Goal: Information Seeking & Learning: Learn about a topic

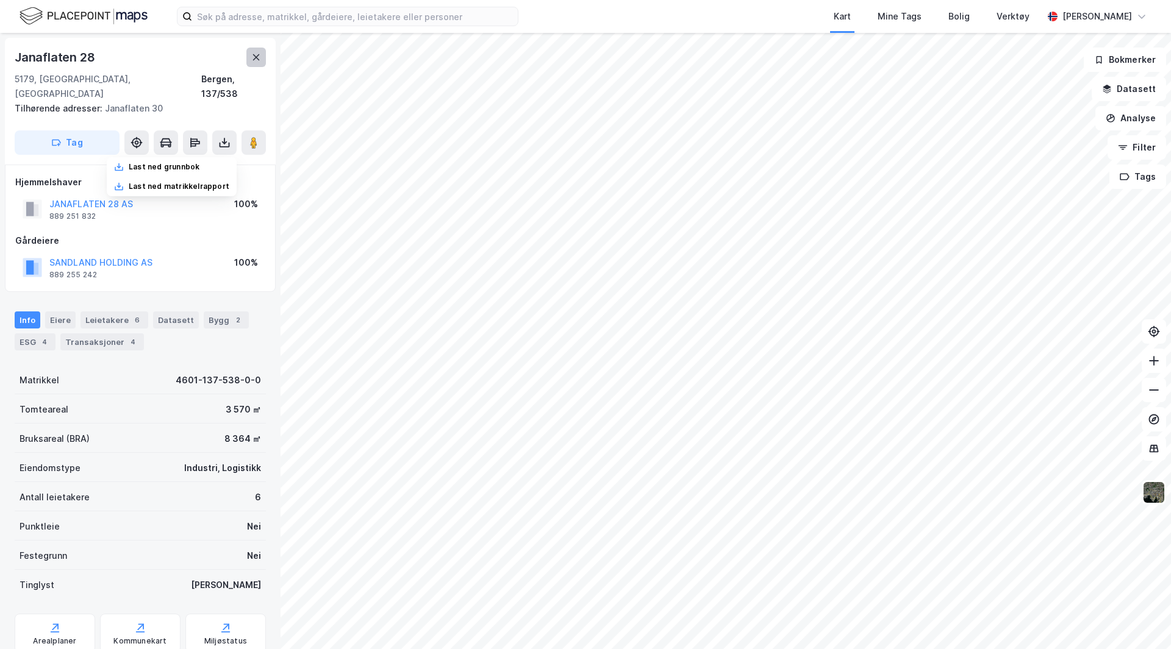
click at [253, 56] on icon at bounding box center [256, 57] width 10 height 10
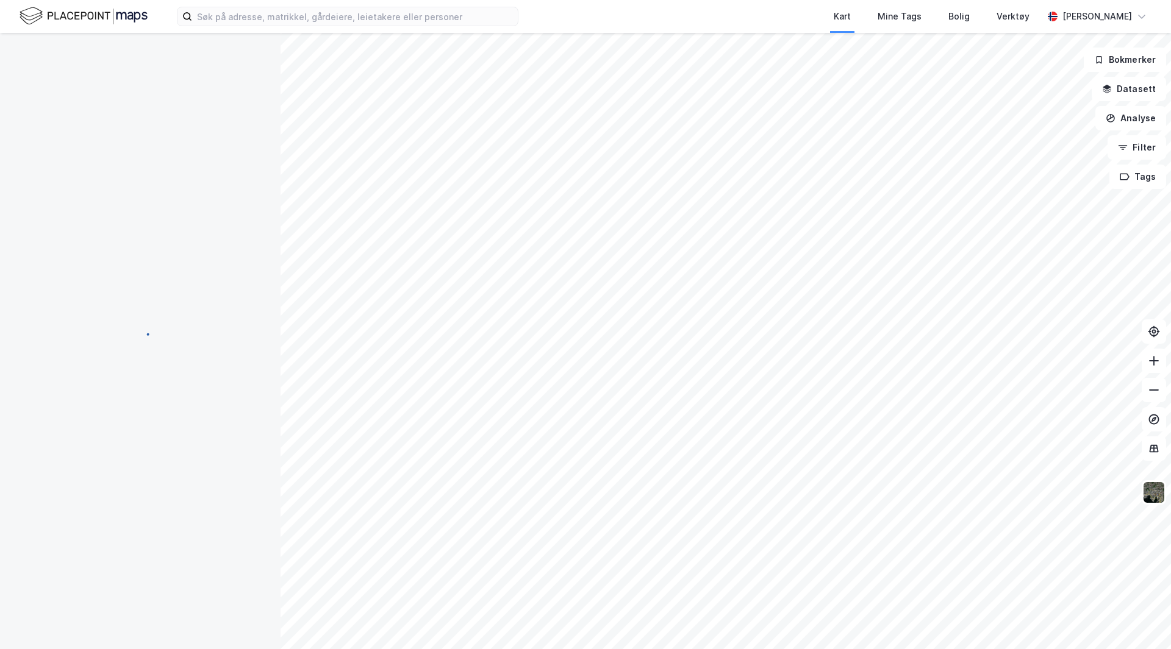
scroll to position [1, 0]
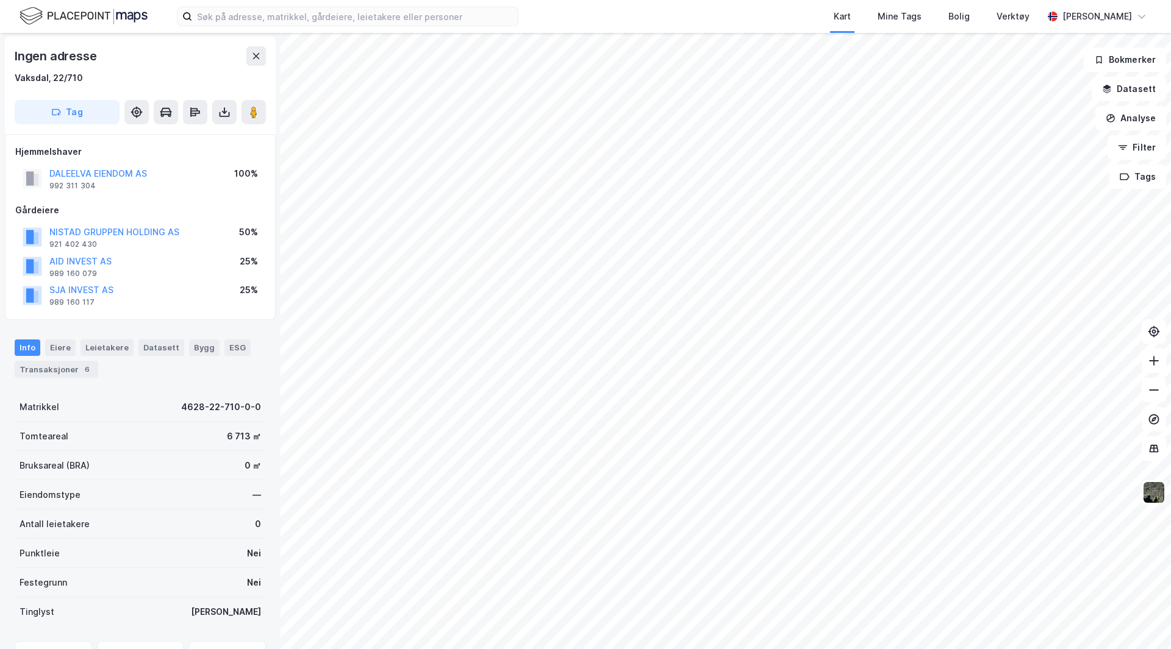
scroll to position [1, 0]
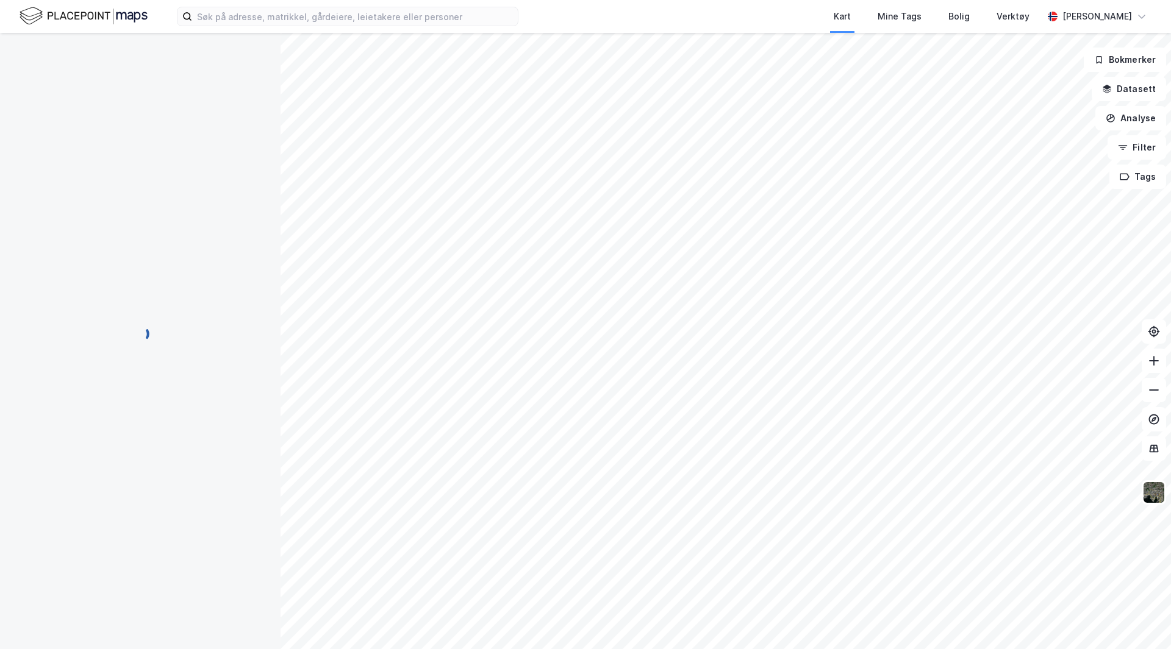
scroll to position [1, 0]
